Goal: Task Accomplishment & Management: Use online tool/utility

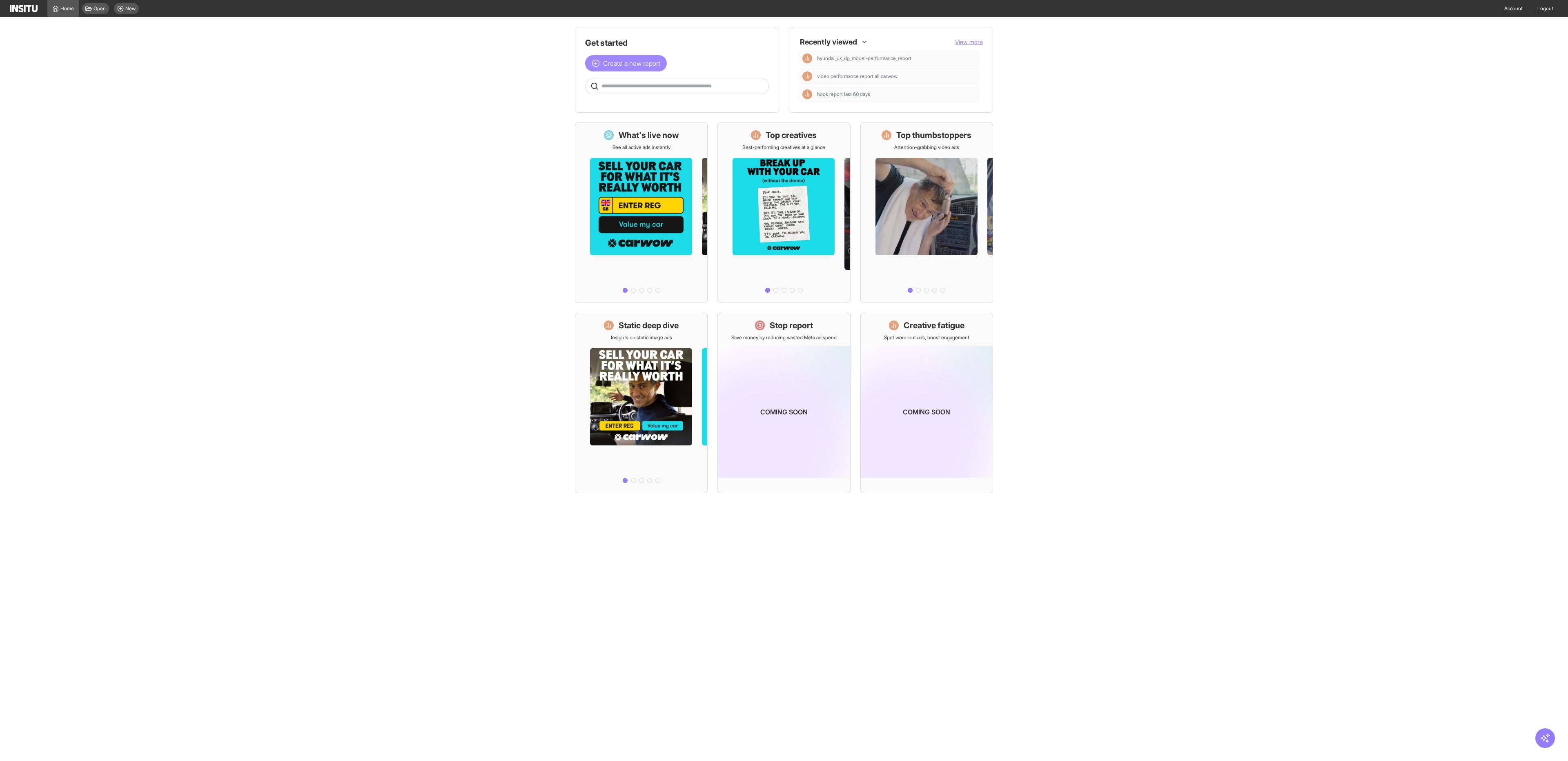
click at [612, 64] on span "Create a new report" at bounding box center [632, 63] width 57 height 10
click at [649, 89] on div "Insights by ad, adset, campaign, or placement" at bounding box center [658, 92] width 100 height 7
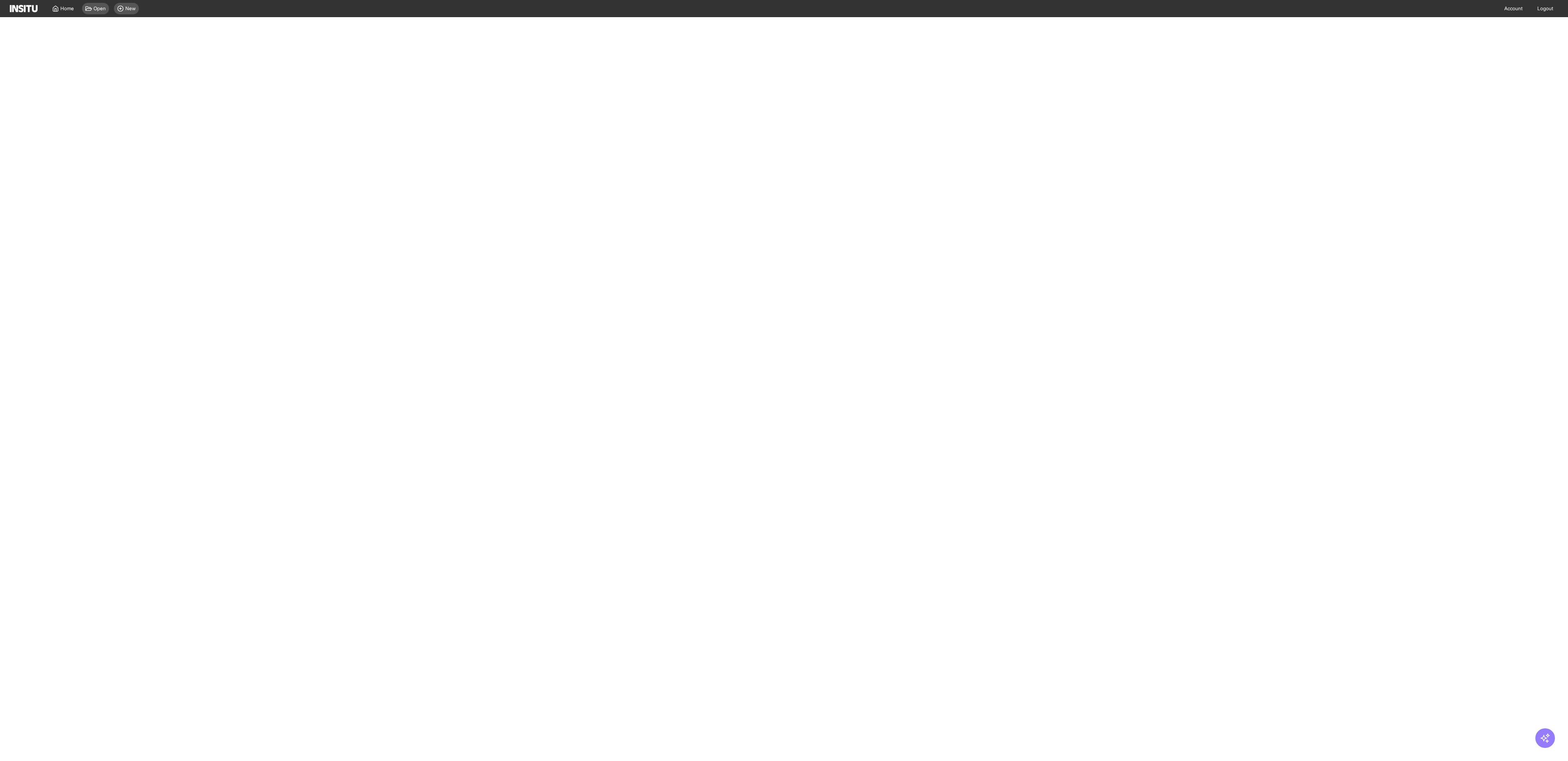
select select "**"
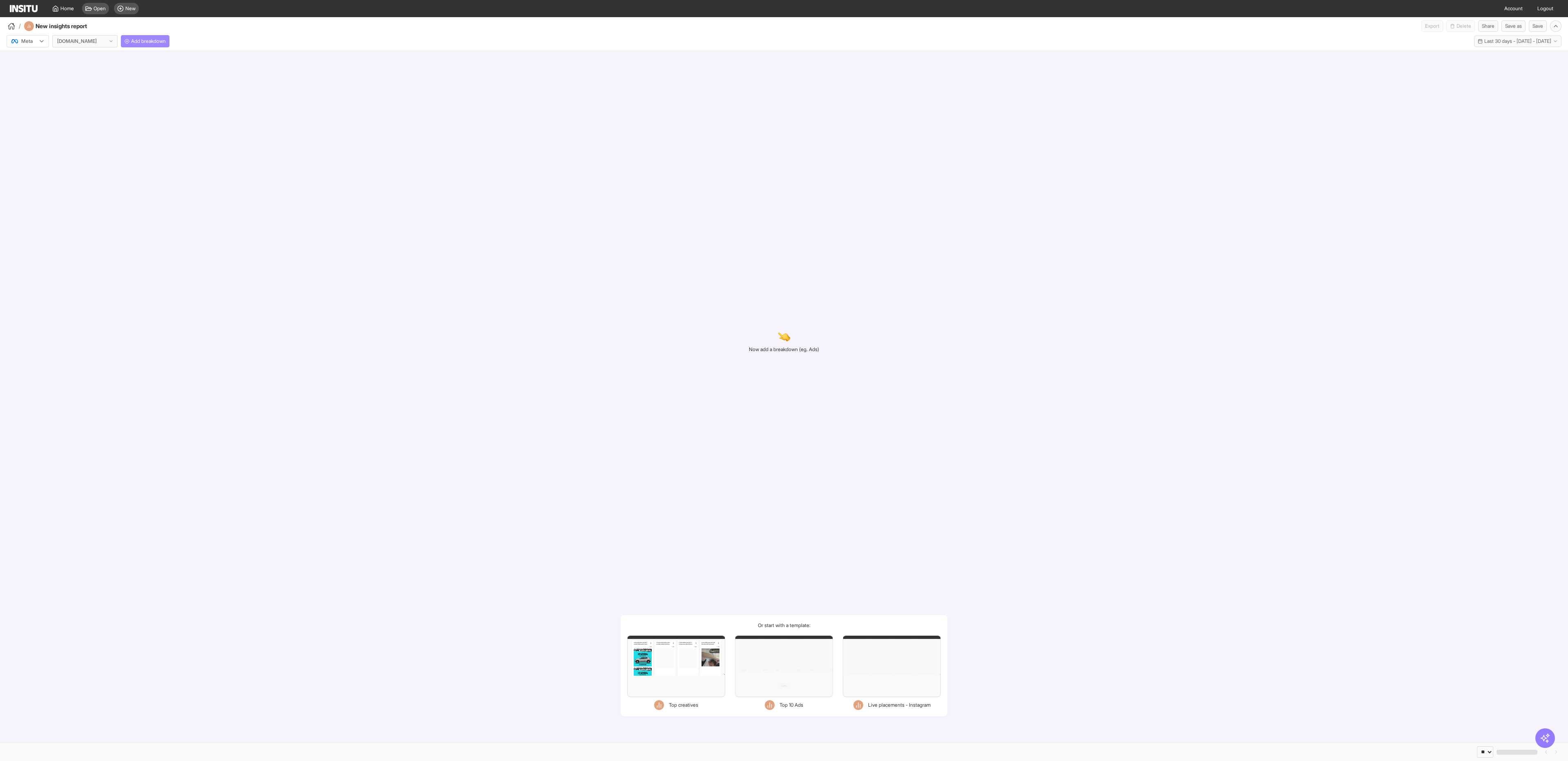
click at [139, 42] on span "Add breakdown" at bounding box center [149, 41] width 35 height 7
click at [99, 39] on div "carwow.co.uk" at bounding box center [84, 42] width 64 height 12
click at [92, 89] on span "Autovia - Demand Gen" at bounding box center [84, 86] width 50 height 8
click at [165, 45] on button "Add breakdown" at bounding box center [150, 41] width 48 height 13
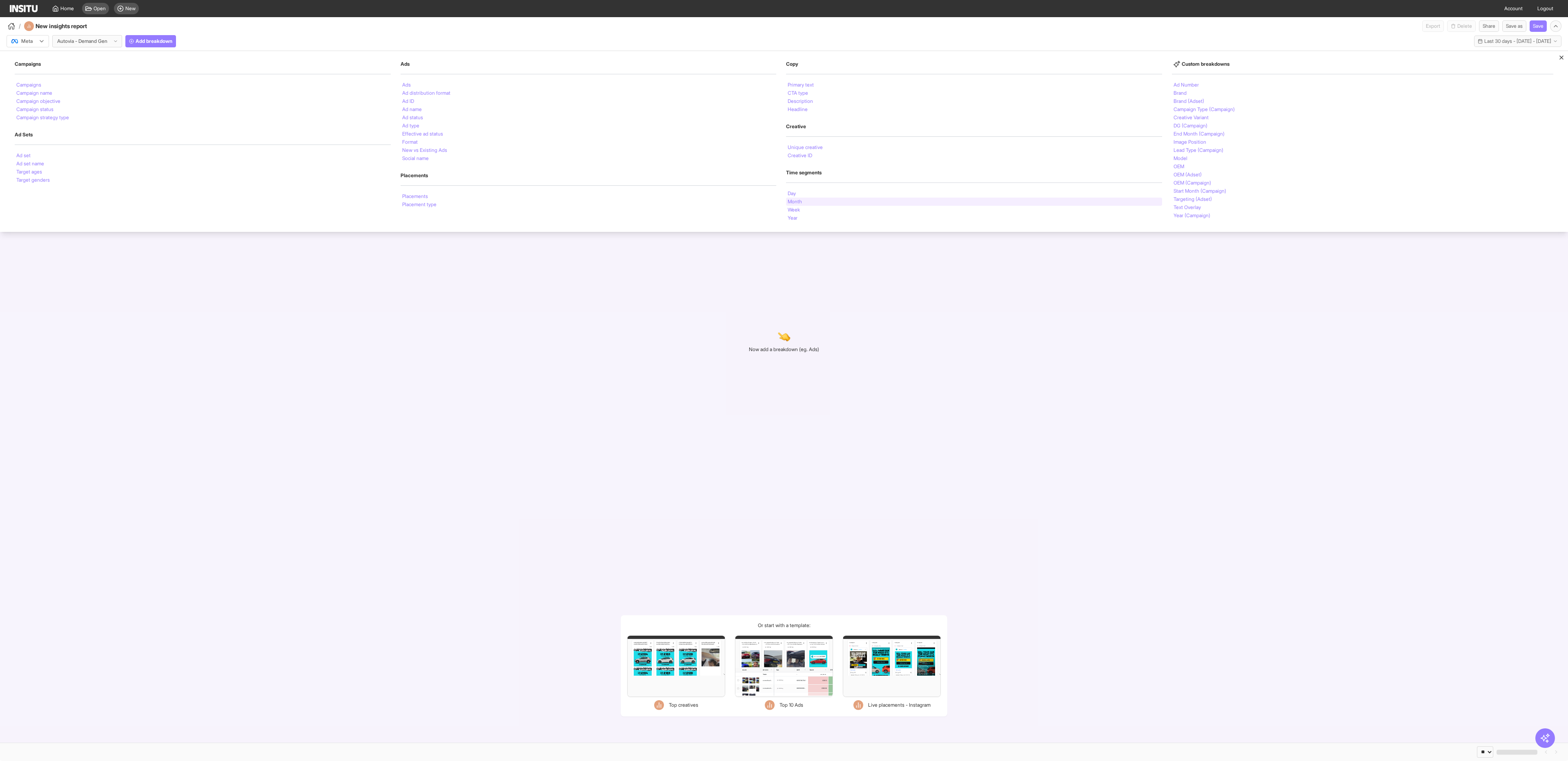
click at [884, 202] on div "Month" at bounding box center [974, 202] width 376 height 8
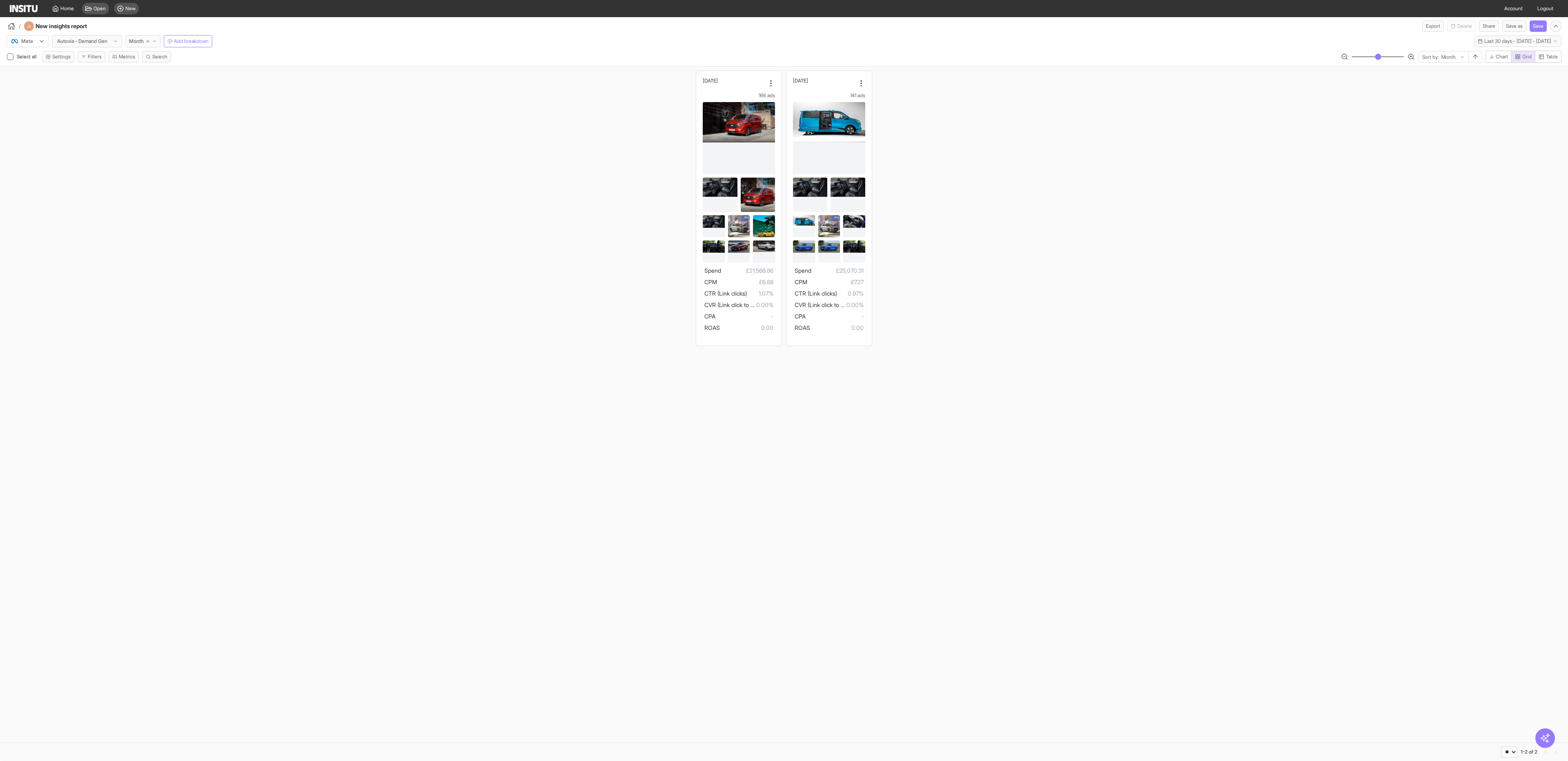
click at [1490, 63] on div "Select all Settings Filters Metrics Search Sort by: Month Chart Grid Table" at bounding box center [784, 58] width 1568 height 16
click at [1495, 60] on span "Chart" at bounding box center [1501, 57] width 13 height 7
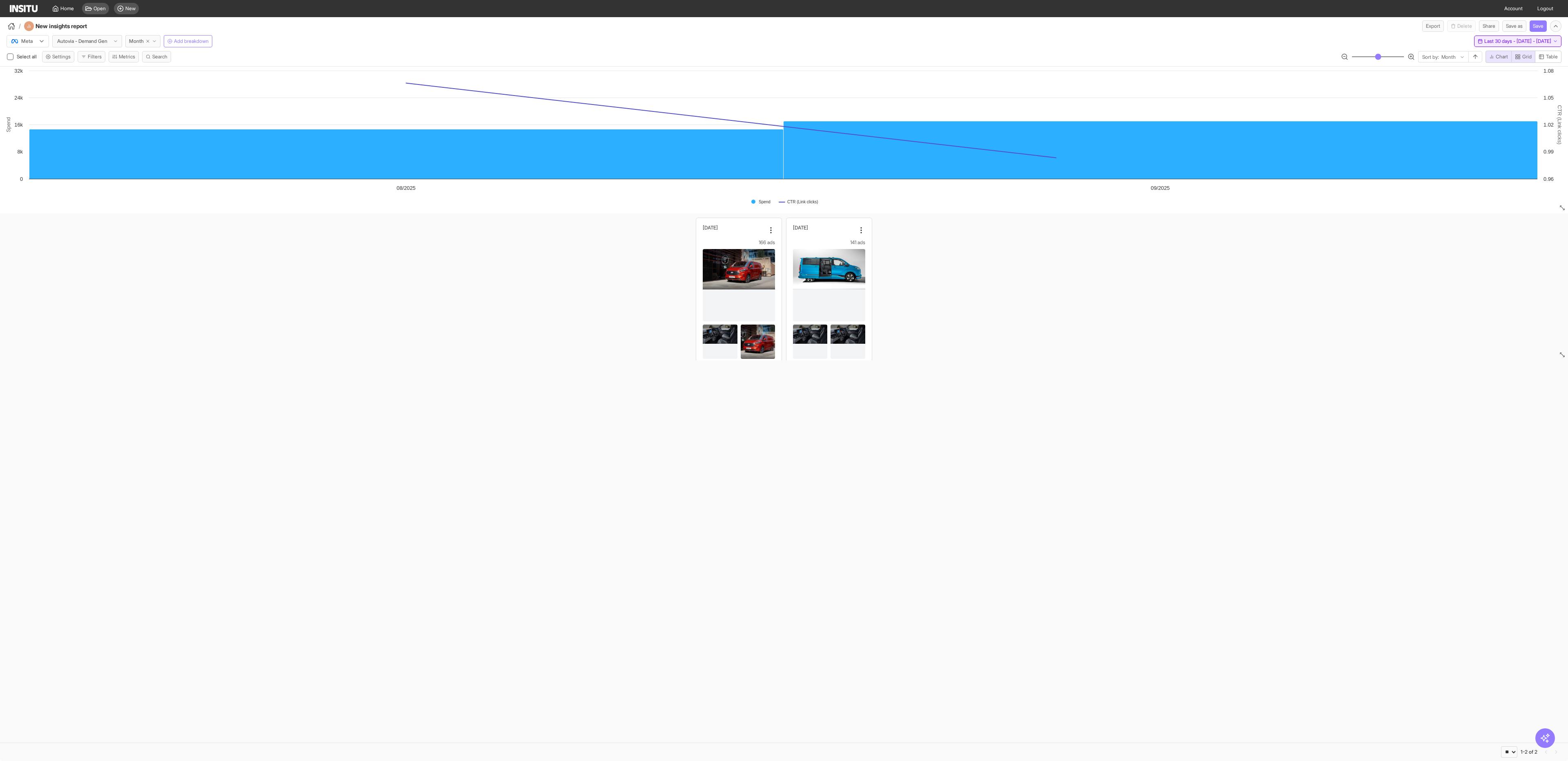
click at [1487, 40] on span "Last 30 days - [DATE] - [DATE]" at bounding box center [1517, 41] width 67 height 7
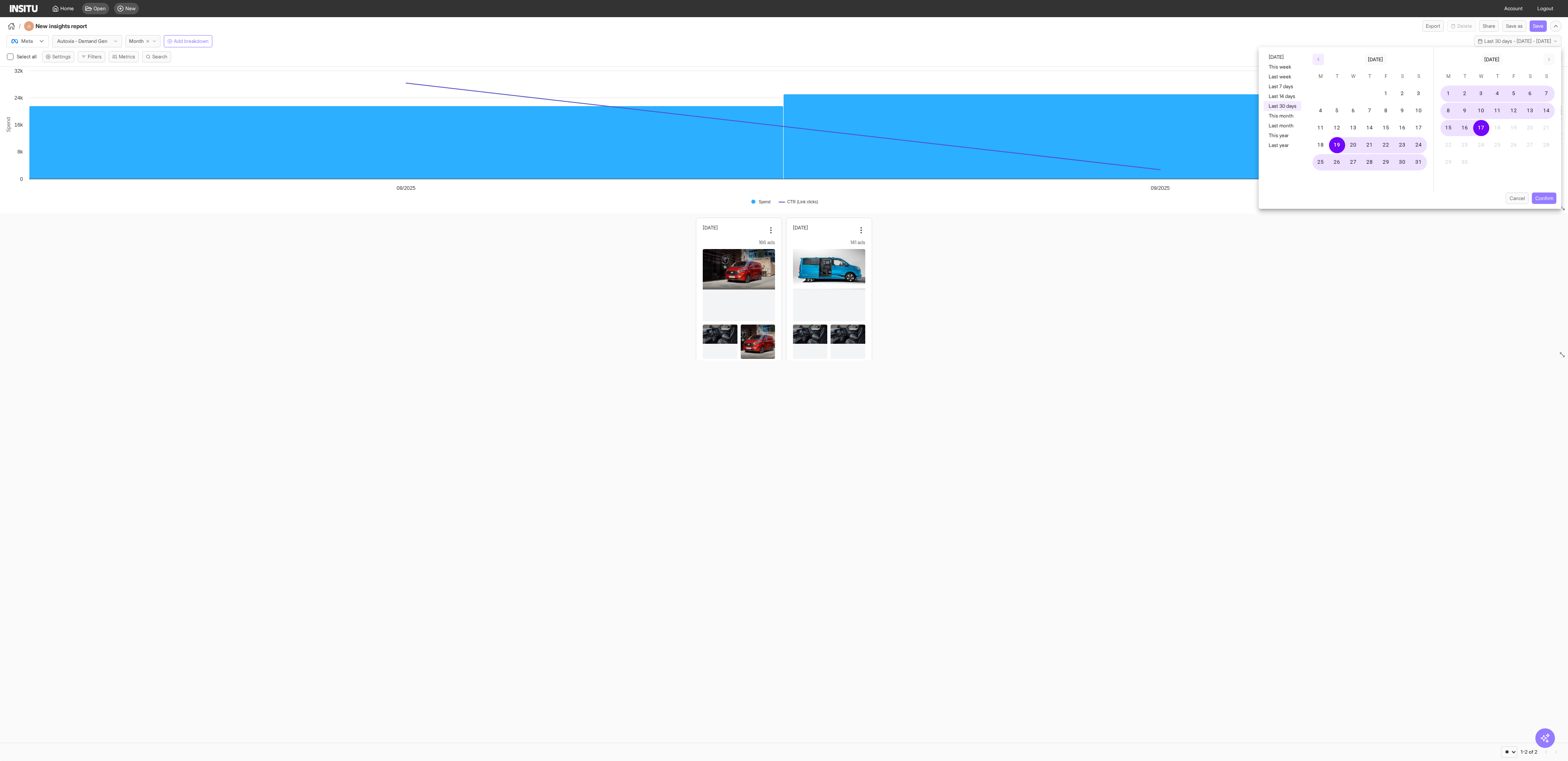
click at [1317, 60] on icon "button" at bounding box center [1318, 59] width 5 height 5
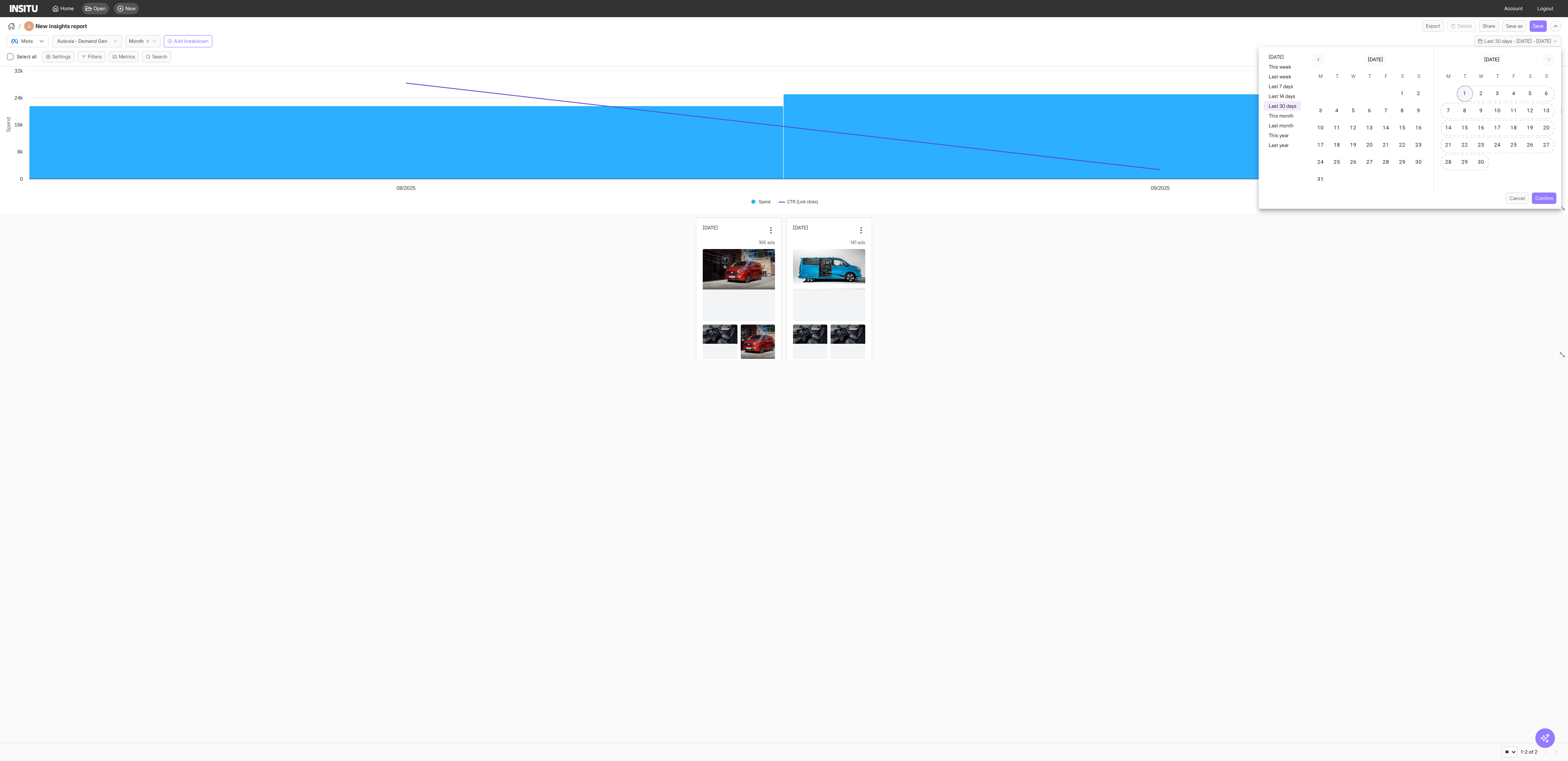
click at [1466, 94] on button "1" at bounding box center [1465, 94] width 17 height 17
click at [1552, 61] on button "button" at bounding box center [1549, 60] width 12 height 12
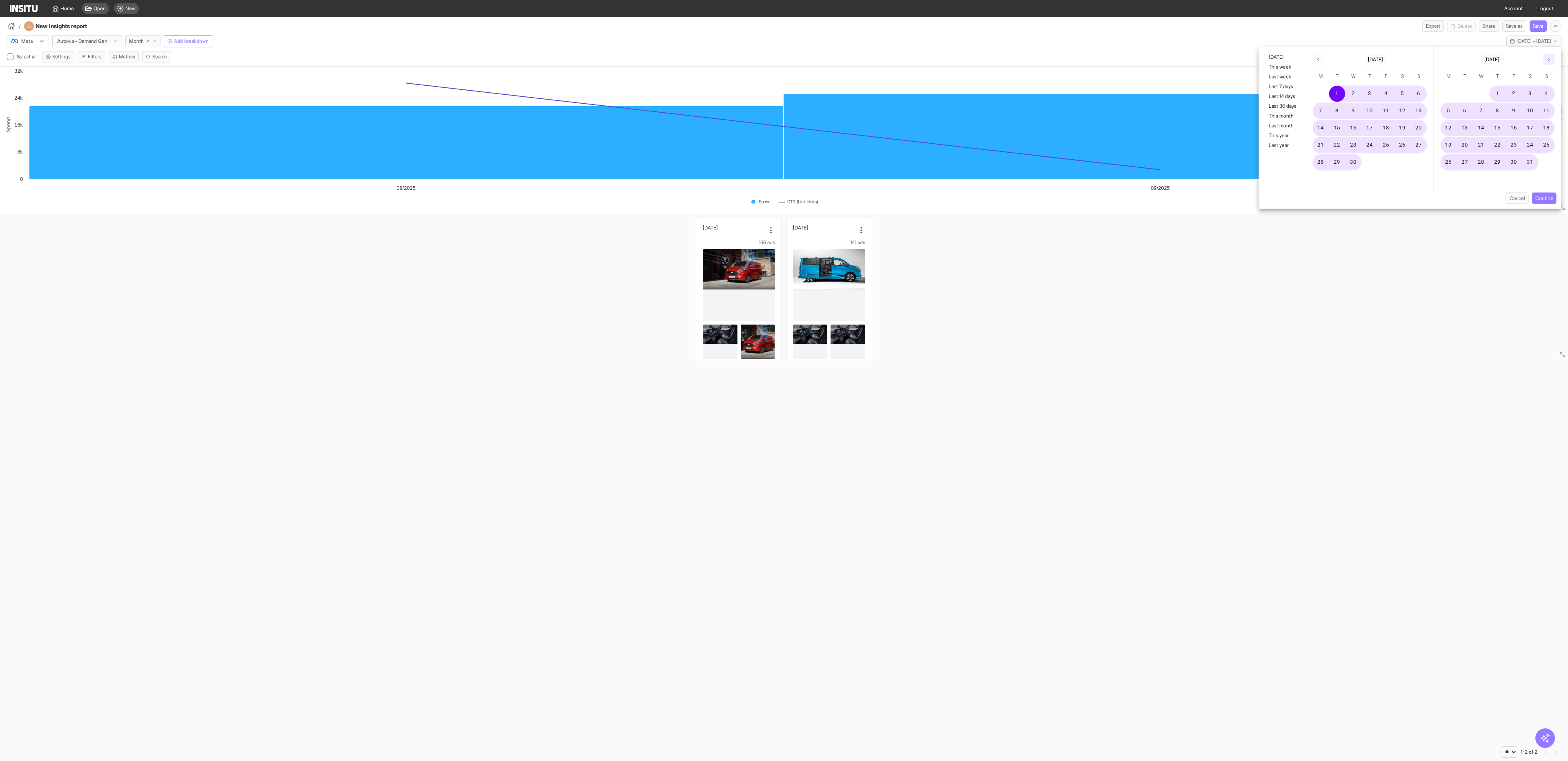
click at [1552, 61] on button "button" at bounding box center [1549, 60] width 12 height 12
click at [1546, 198] on button "Confirm" at bounding box center [1544, 199] width 24 height 12
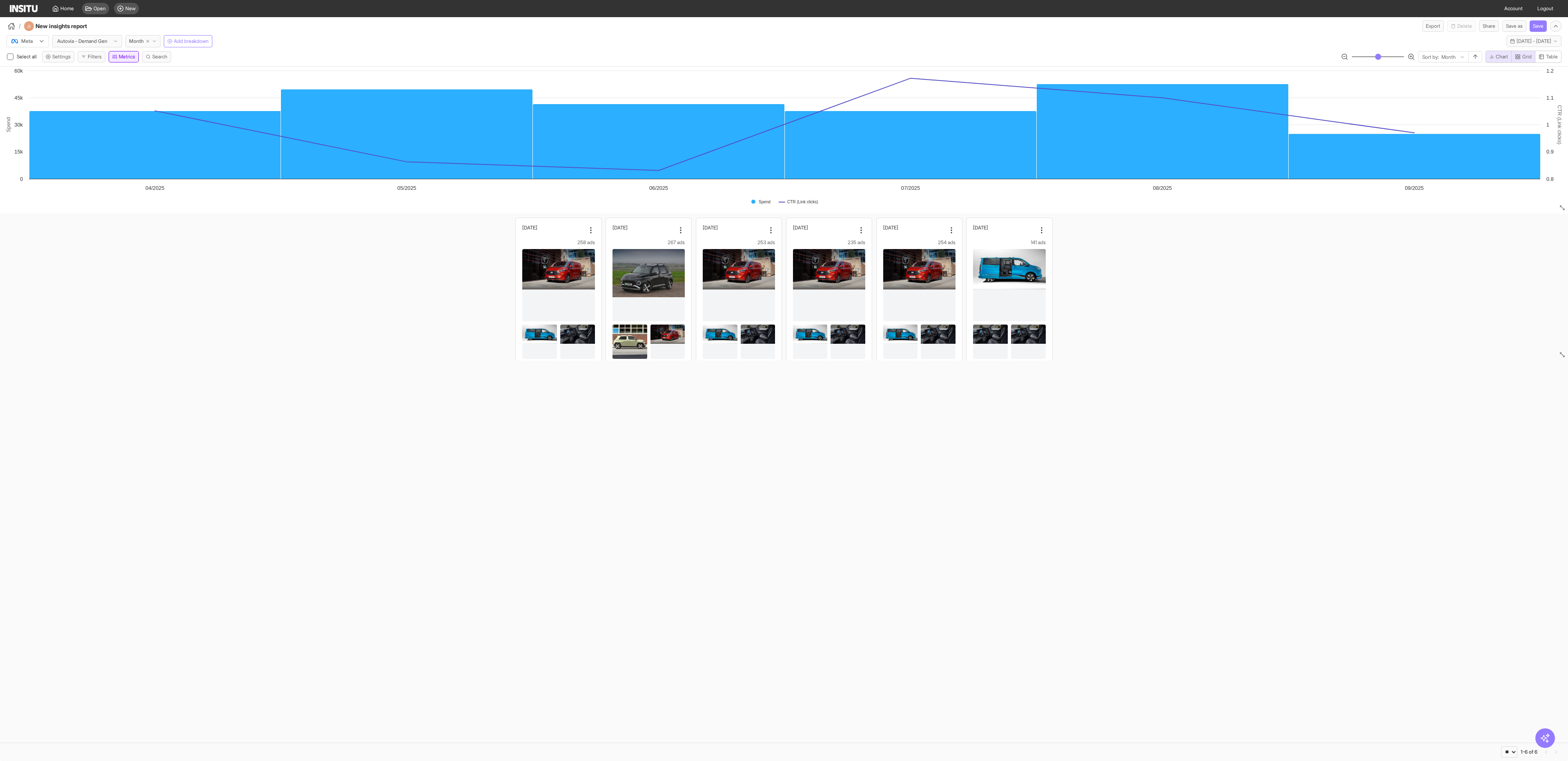
click at [127, 55] on button "Metrics" at bounding box center [124, 57] width 30 height 12
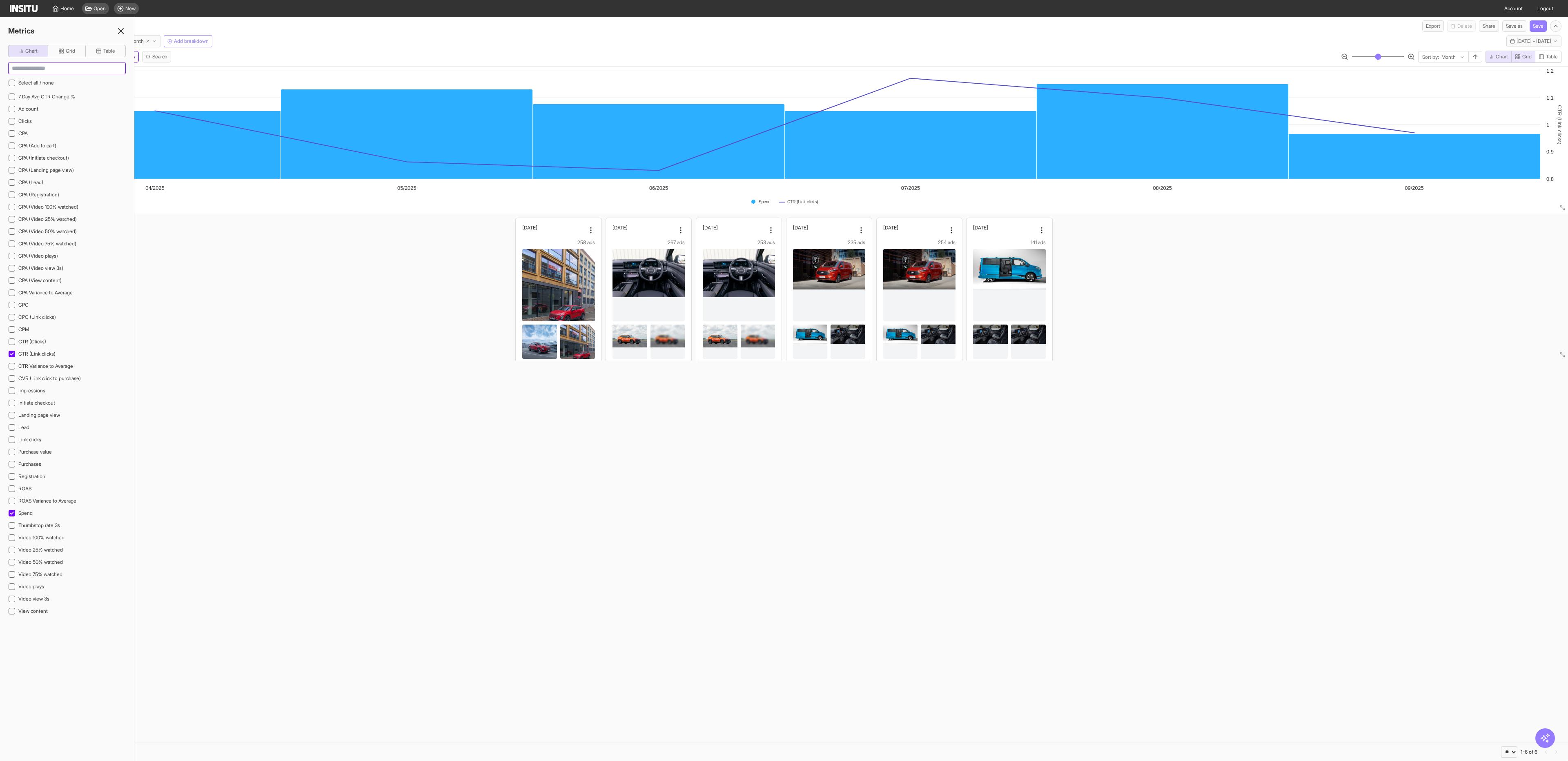
click at [54, 69] on input at bounding box center [67, 68] width 117 height 12
click at [203, 239] on div "April, 2025 258 ads Spend £37,589.59 CPM £9.72 CTR (Link clicks) 1.05% CVR (Lin…" at bounding box center [784, 355] width 1568 height 283
click at [122, 33] on icon at bounding box center [121, 31] width 10 height 10
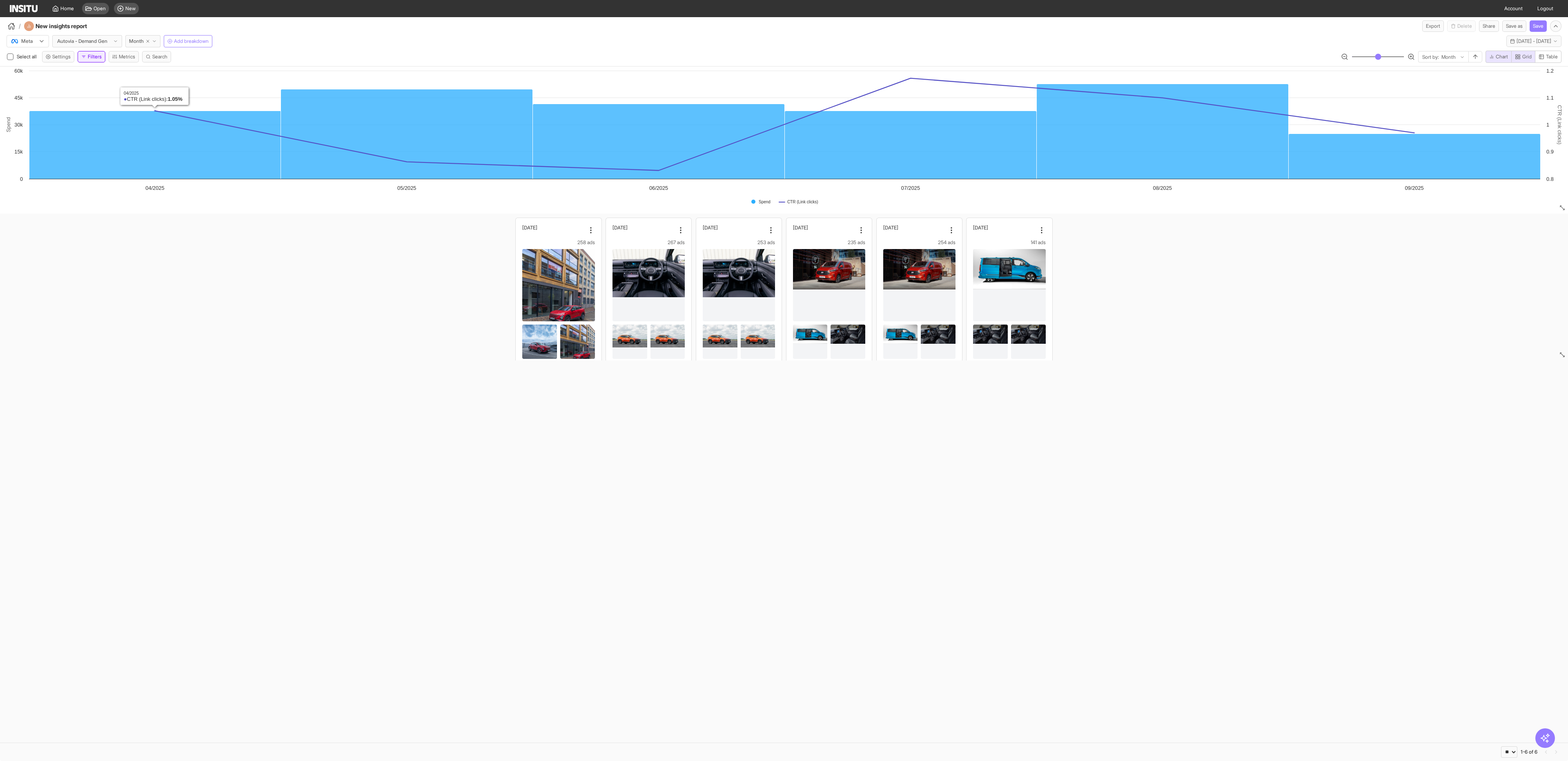
click at [94, 57] on button "Filters" at bounding box center [91, 57] width 28 height 12
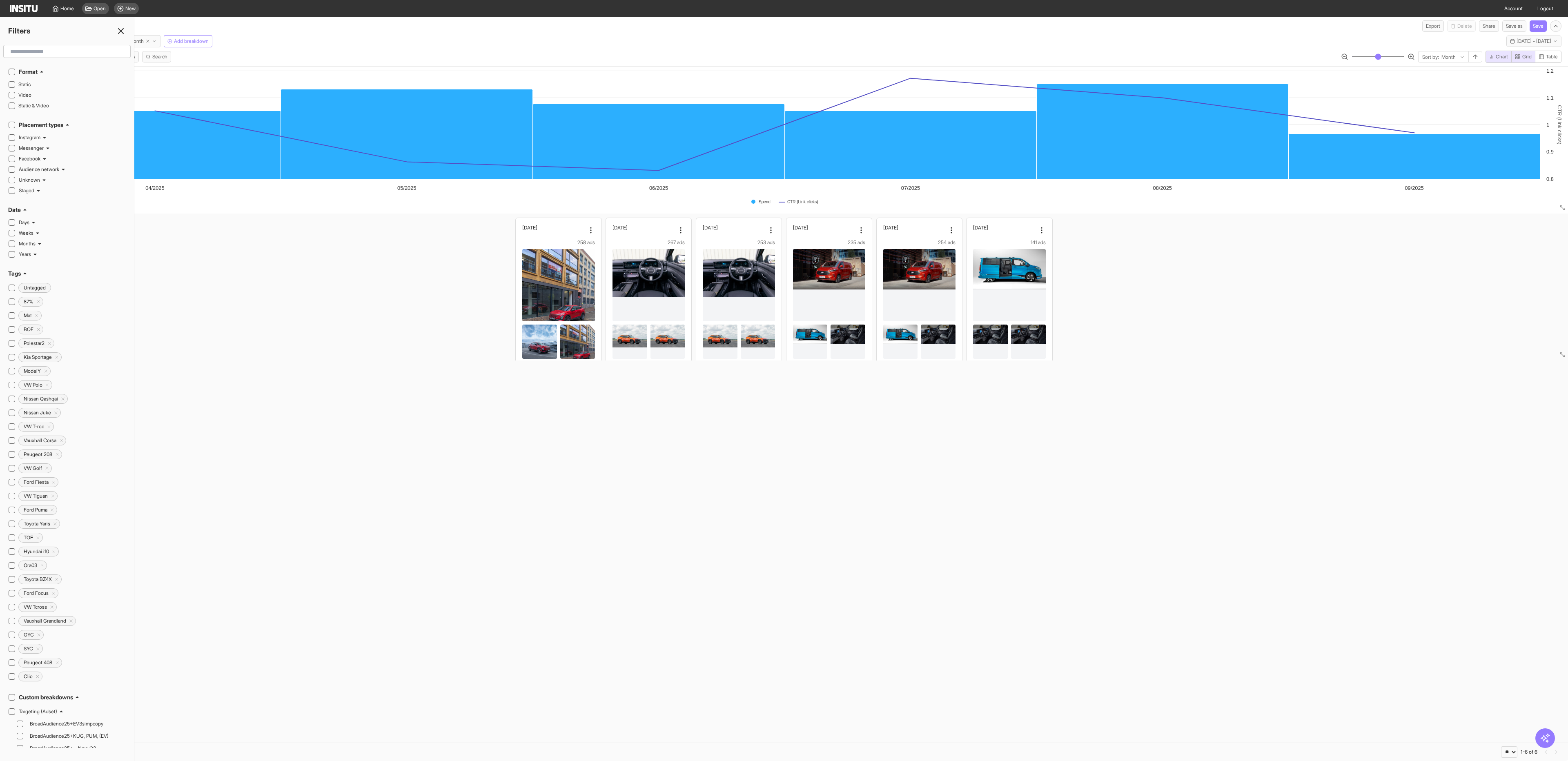
click at [48, 52] on input "text" at bounding box center [67, 52] width 120 height 15
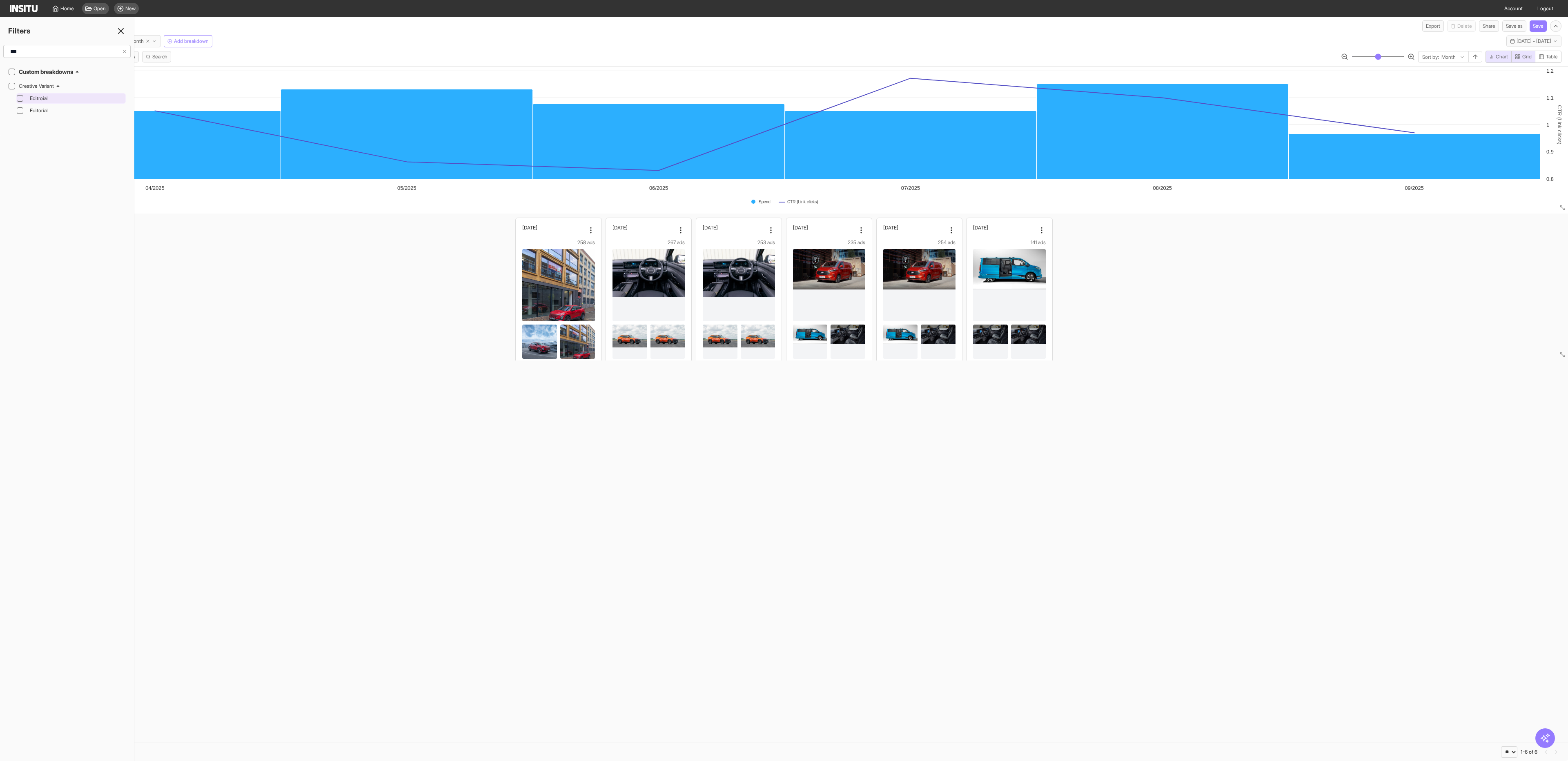
click at [58, 102] on span "Editroial" at bounding box center [77, 99] width 94 height 7
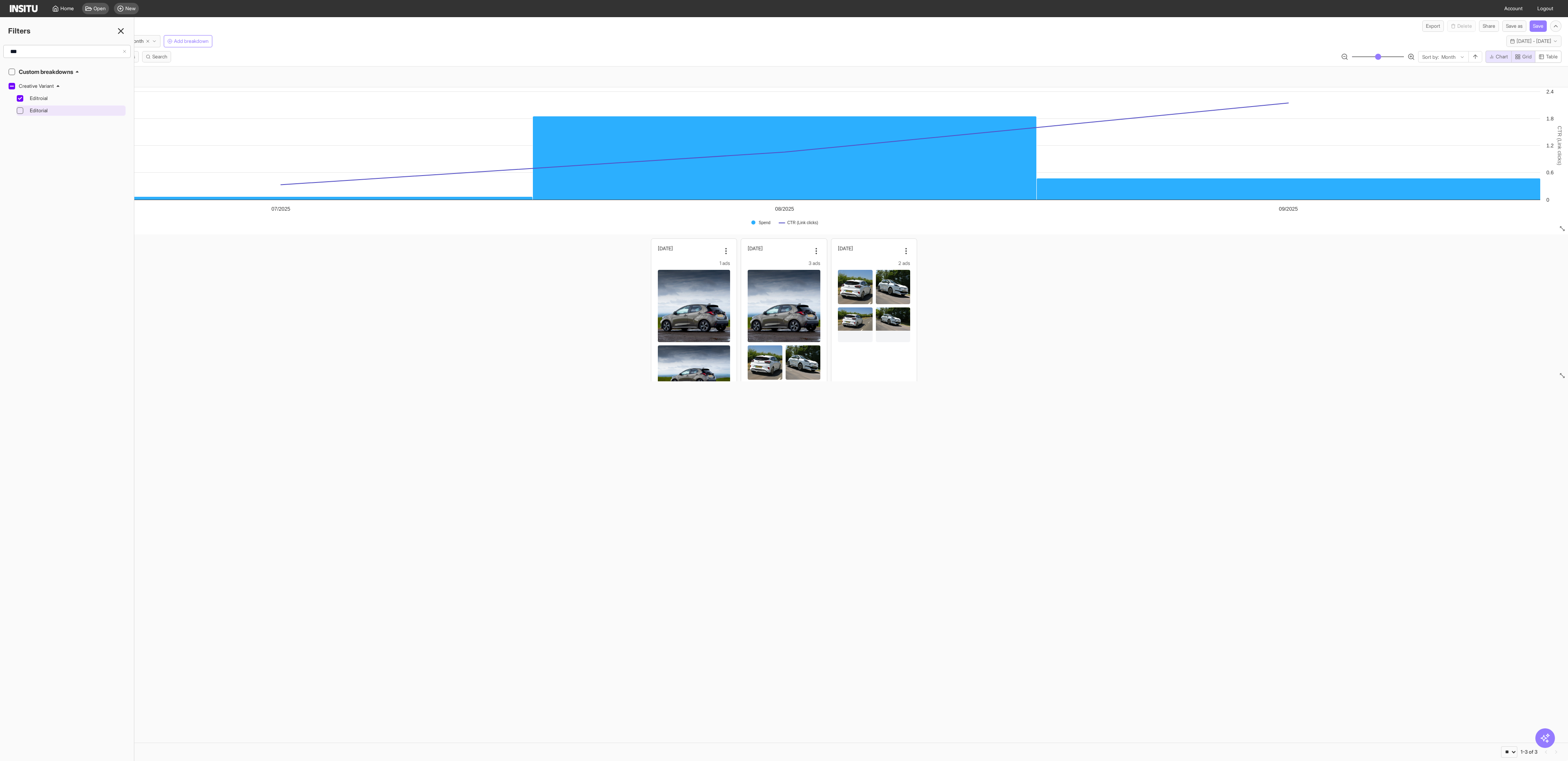
click at [43, 112] on span "Editorial" at bounding box center [77, 111] width 94 height 7
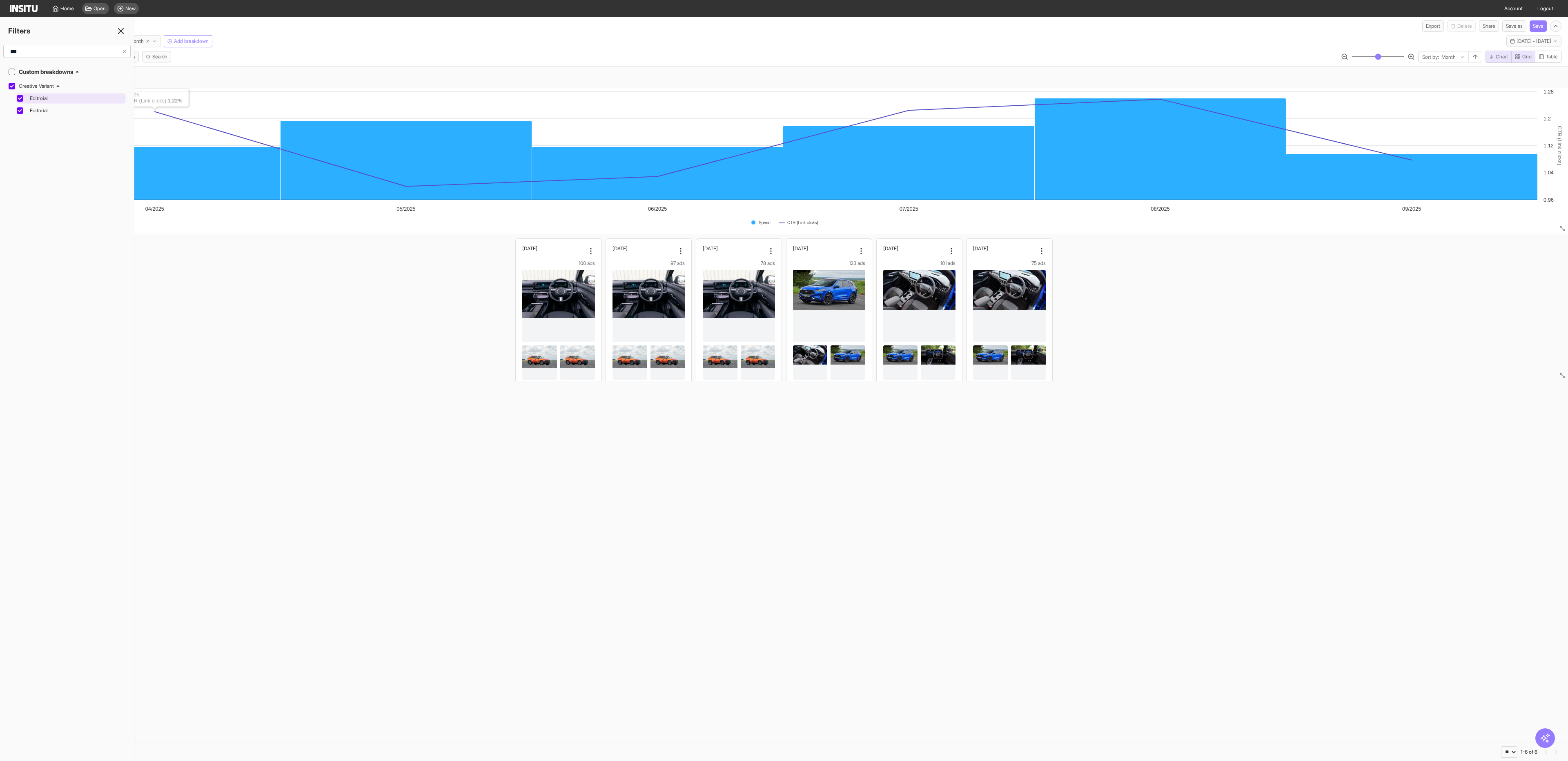
click at [46, 103] on div "Editroial" at bounding box center [75, 99] width 97 height 10
drag, startPoint x: 41, startPoint y: 54, endPoint x: 0, endPoint y: 54, distance: 41.0
click at [0, 53] on div "***" at bounding box center [67, 52] width 134 height 13
type input "***"
click at [23, 158] on div at bounding box center [20, 158] width 7 height 7
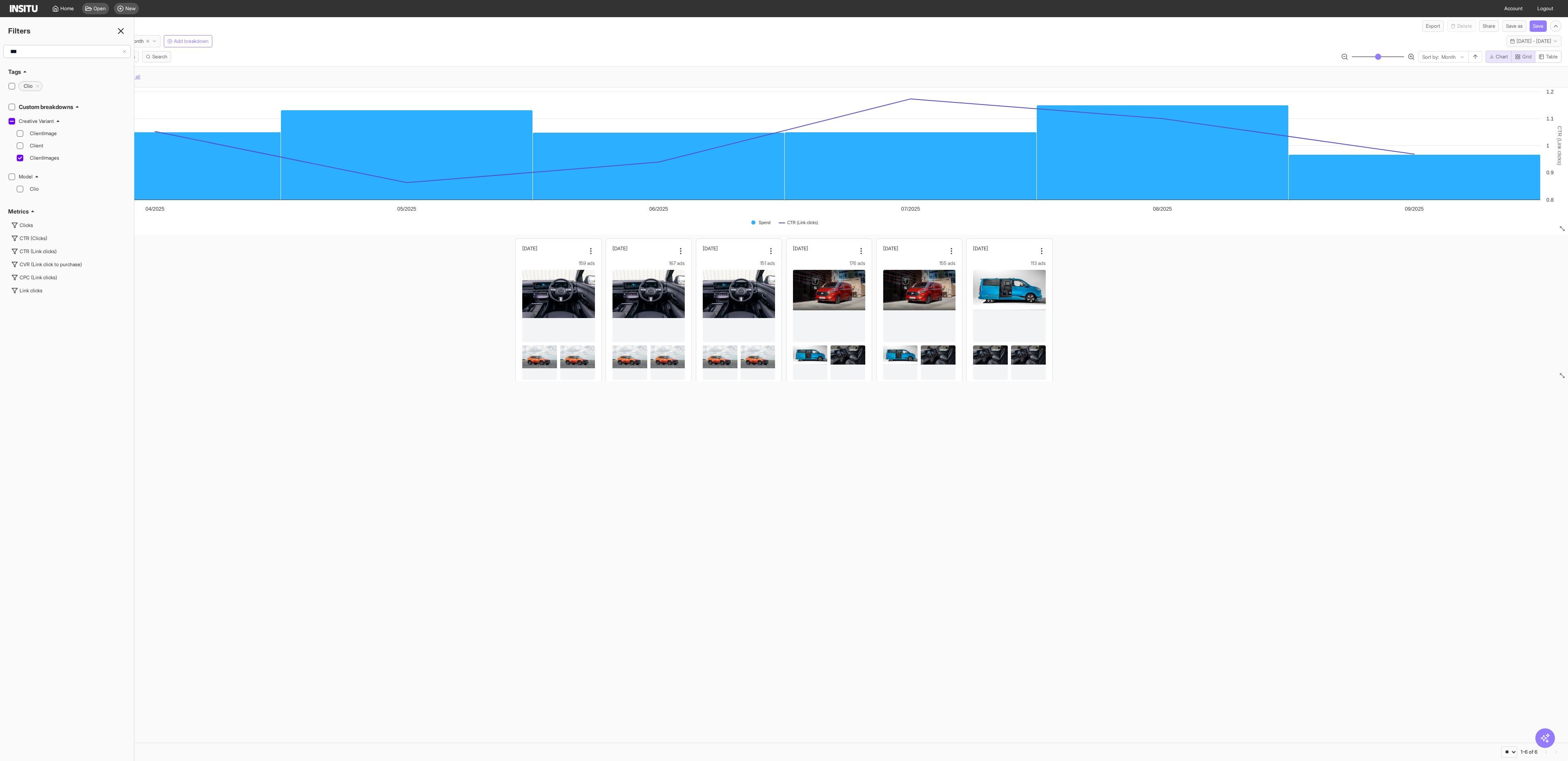
click at [394, 496] on div "Created with Highcharts 11.4.8 Spend CTR (Link clicks) Spend CTR (Link clicks) …" at bounding box center [784, 415] width 1568 height 655
click at [120, 34] on icon at bounding box center [121, 31] width 10 height 10
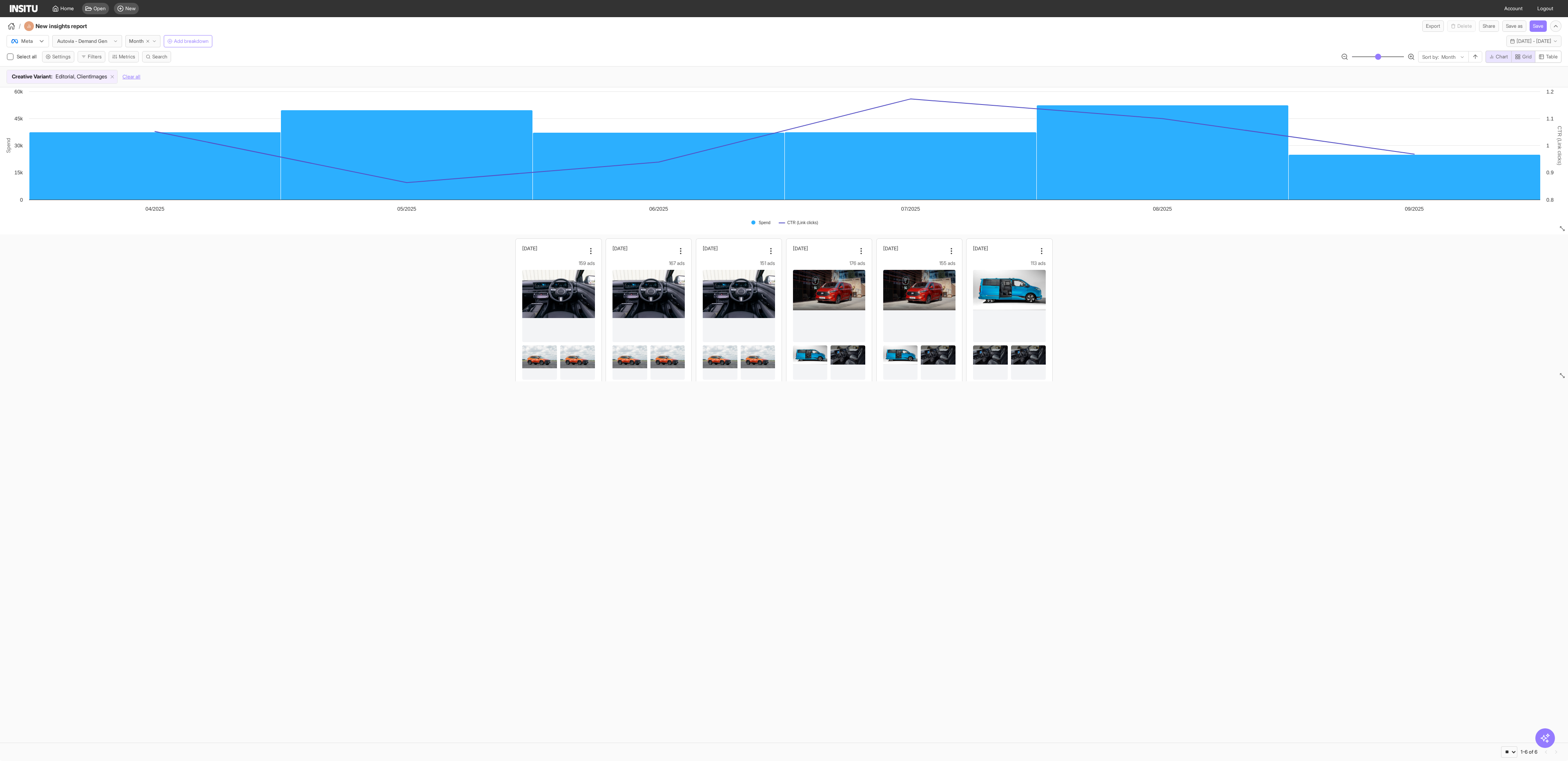
click at [190, 43] on span "Add breakdown" at bounding box center [191, 41] width 35 height 7
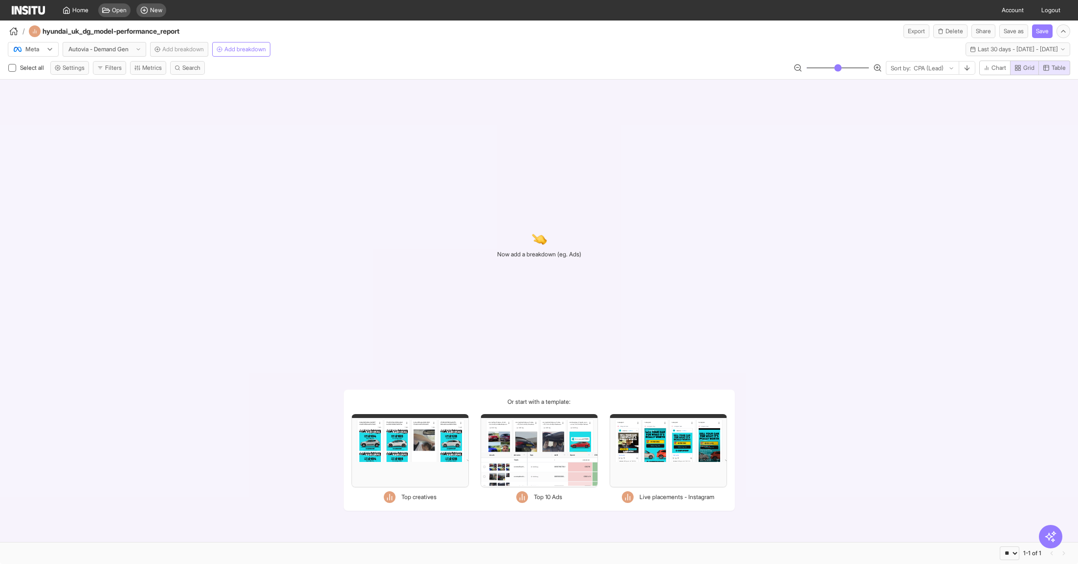
select select "**"
